Goal: Information Seeking & Learning: Learn about a topic

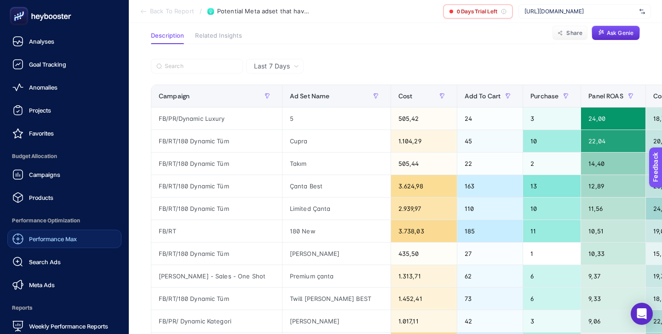
click at [78, 242] on link "Performance Max" at bounding box center [64, 239] width 114 height 18
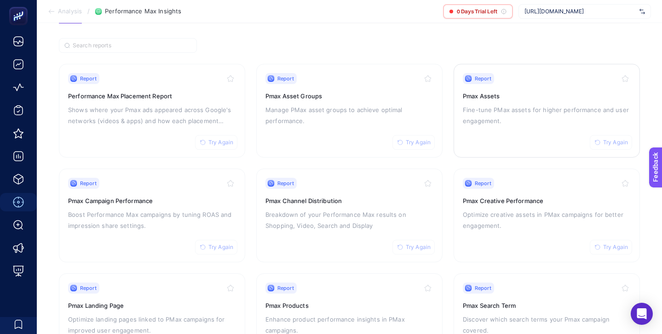
click at [575, 115] on p "Fine-tune PMax assets for higher performance and user engagement." at bounding box center [547, 115] width 168 height 22
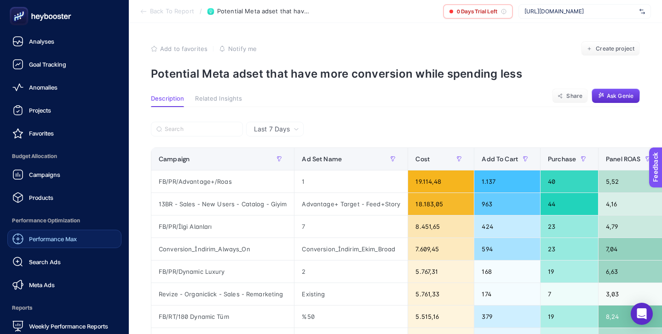
click at [54, 239] on span "Performance Max" at bounding box center [53, 239] width 48 height 7
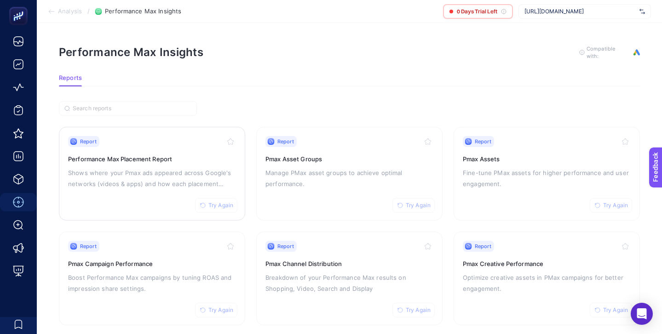
click at [208, 163] on div "Report Try Again Performance Max Placement Report Shows where your Pmax ads app…" at bounding box center [152, 173] width 168 height 75
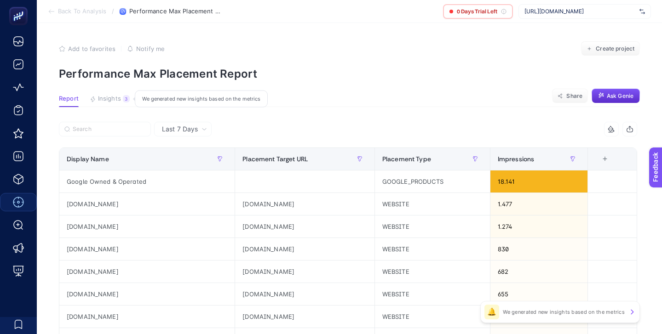
click at [110, 97] on span "Insights" at bounding box center [109, 98] width 23 height 7
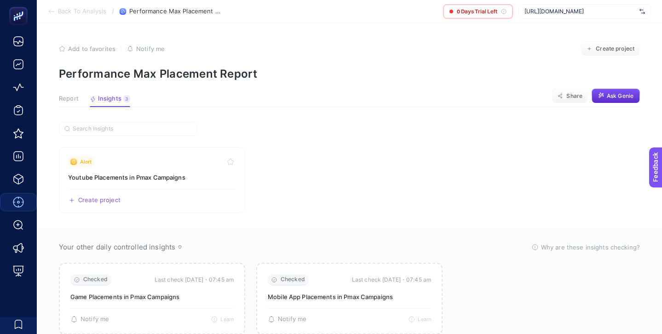
scroll to position [30, 0]
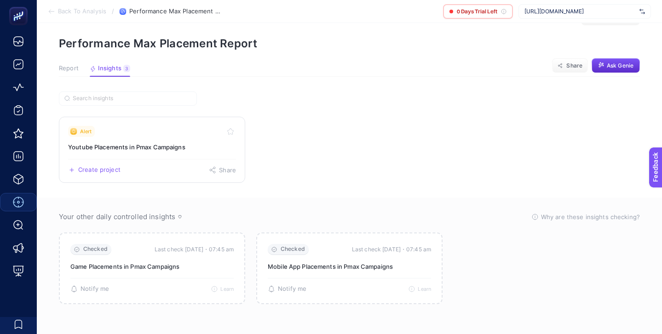
click at [185, 144] on h3 "Youtube Placements in Pmax Campaigns" at bounding box center [152, 147] width 168 height 9
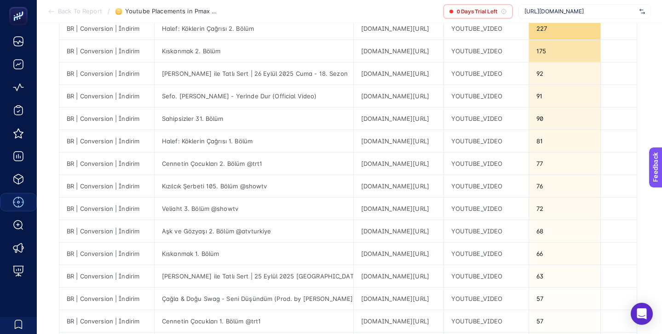
scroll to position [30, 0]
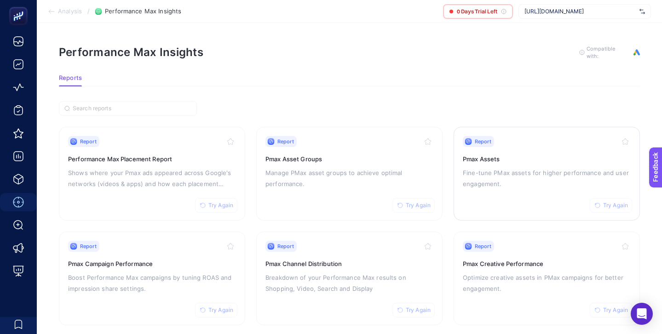
click at [515, 179] on p "Fine-tune PMax assets for higher performance and user engagement." at bounding box center [547, 178] width 168 height 22
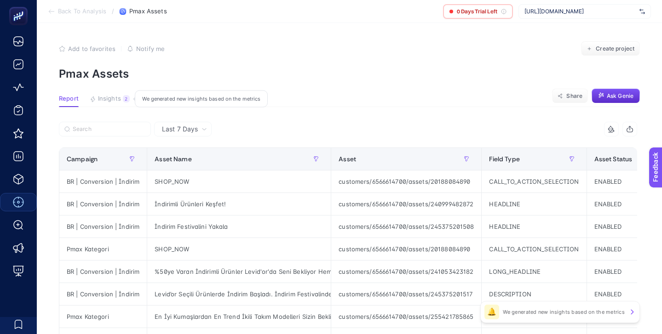
click at [117, 103] on button "Insights 2 We generated new insights based on the metrics" at bounding box center [110, 101] width 40 height 12
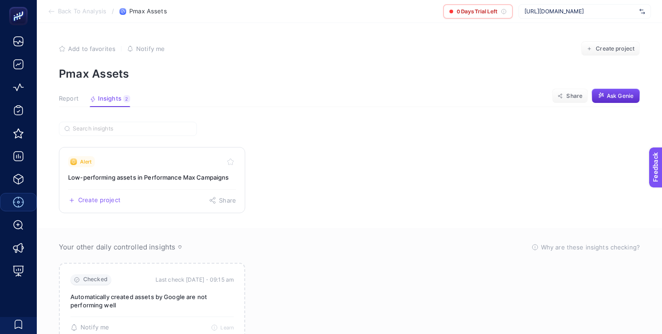
click at [162, 158] on div "Alert" at bounding box center [152, 161] width 168 height 11
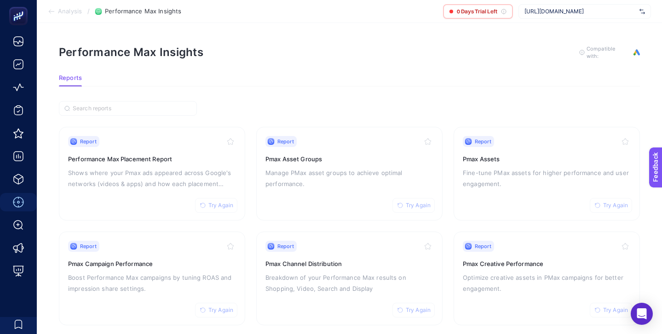
click at [140, 244] on div "Report Try Again" at bounding box center [152, 246] width 168 height 11
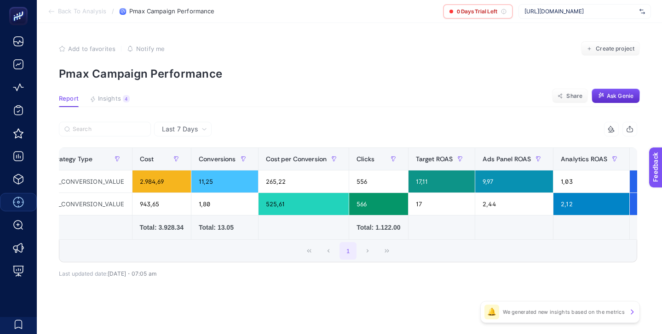
scroll to position [0, 158]
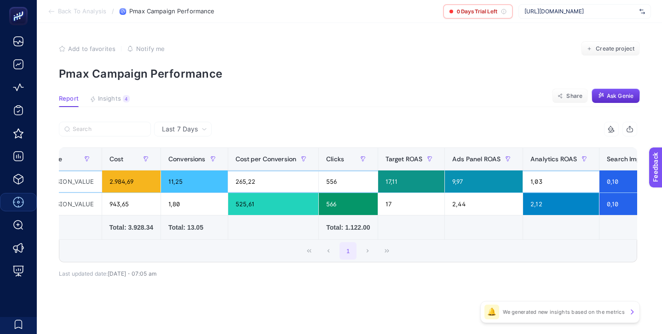
click at [460, 183] on div "9,97" at bounding box center [484, 182] width 78 height 22
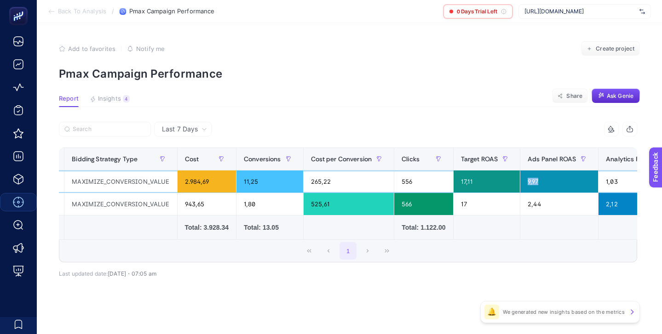
scroll to position [0, 0]
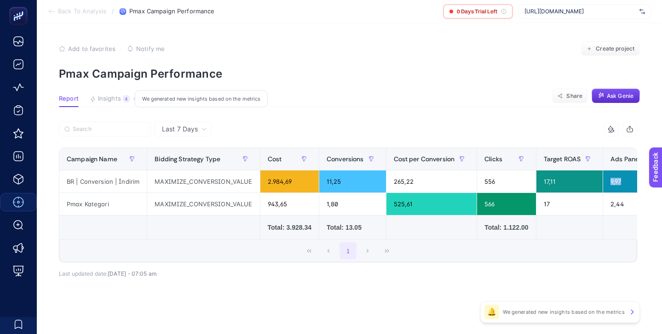
click at [110, 100] on span "Insights" at bounding box center [109, 98] width 23 height 7
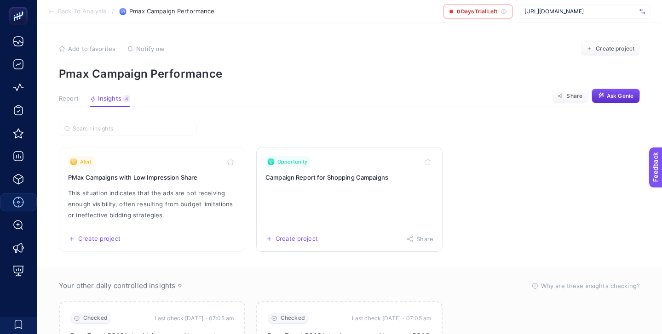
click at [314, 195] on link "Opportunity Campaign Report for Shopping Campaigns Create project Share" at bounding box center [349, 199] width 186 height 105
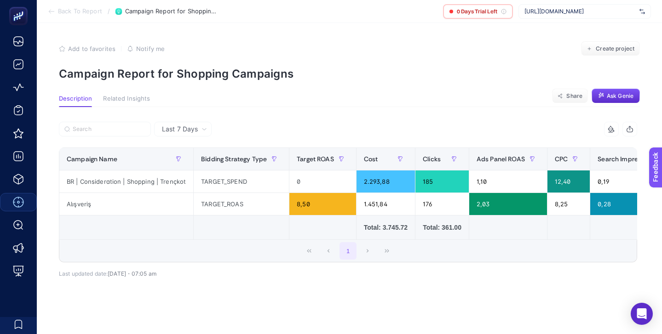
click at [197, 74] on p "Campaign Report for Shopping Campaigns" at bounding box center [349, 73] width 581 height 13
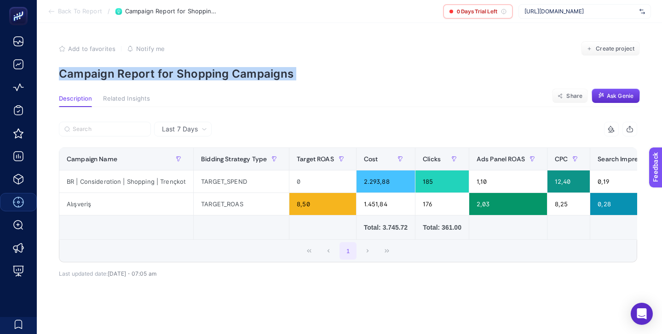
click at [197, 74] on p "Campaign Report for Shopping Campaigns" at bounding box center [349, 73] width 581 height 13
copy article "Campaign Report for Shopping Campaigns"
click at [409, 81] on article "Add to favorites false Notify me Create project Campaign Report for Shopping Ca…" at bounding box center [349, 183] width 625 height 321
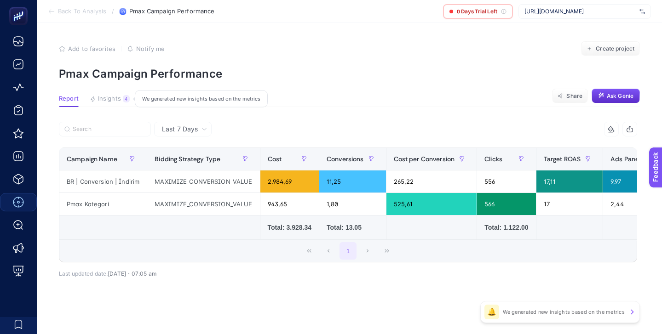
click at [104, 98] on span "Insights" at bounding box center [109, 98] width 23 height 7
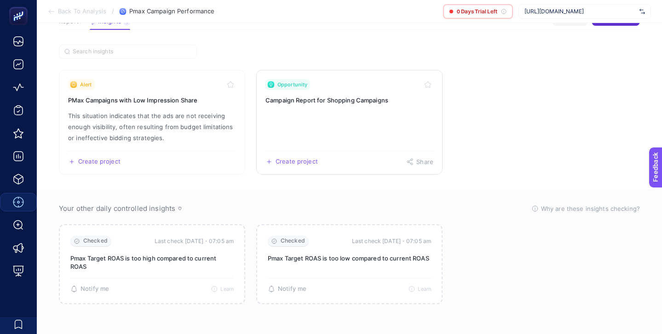
scroll to position [32, 0]
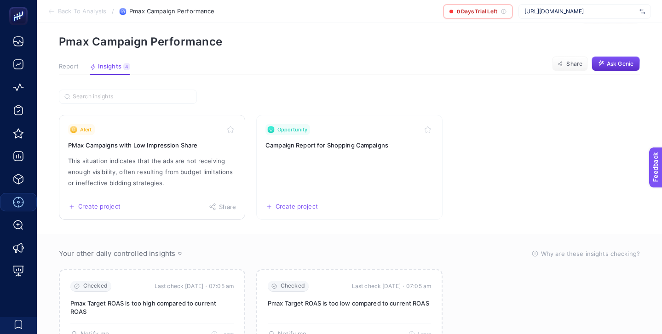
click at [176, 173] on p "This situation indicates that the ads are not receiving enough visibility, ofte…" at bounding box center [152, 172] width 168 height 33
